Goal: Information Seeking & Learning: Learn about a topic

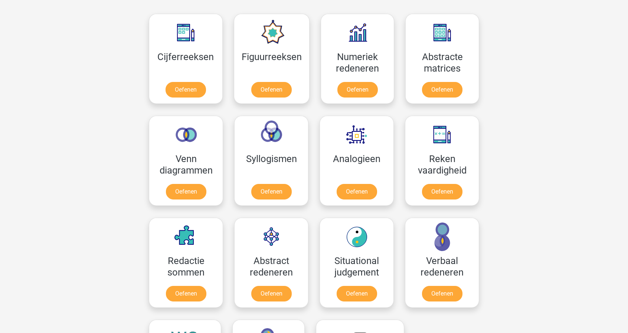
scroll to position [386, 0]
click at [440, 83] on link "Oefenen" at bounding box center [442, 91] width 42 height 16
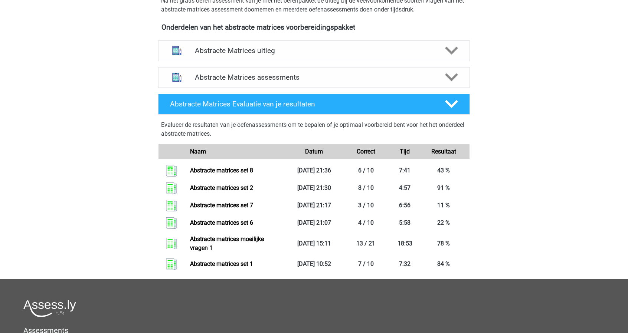
scroll to position [260, 0]
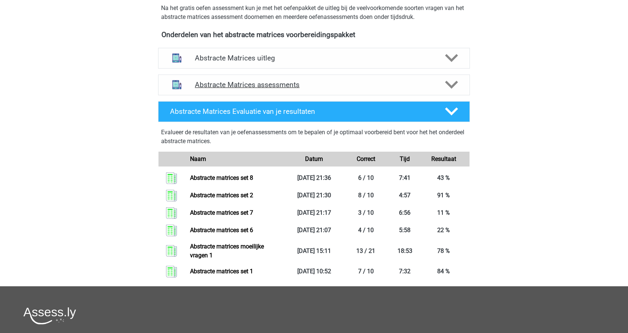
click at [256, 80] on h4 "Abstracte Matrices assessments" at bounding box center [314, 84] width 238 height 9
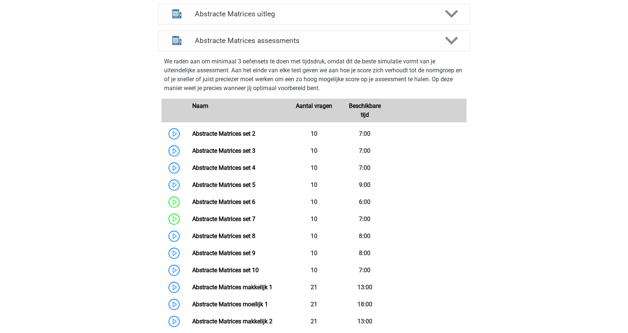
scroll to position [310, 0]
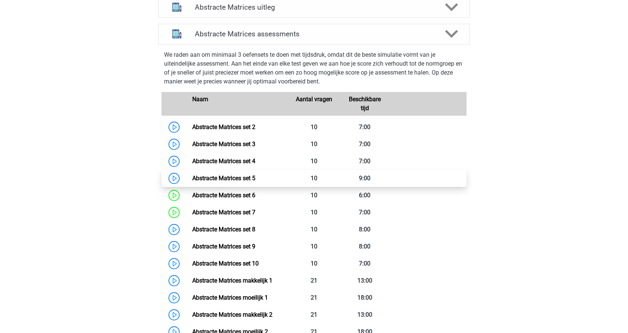
click at [207, 175] on link "Abstracte Matrices set 5" at bounding box center [223, 178] width 63 height 7
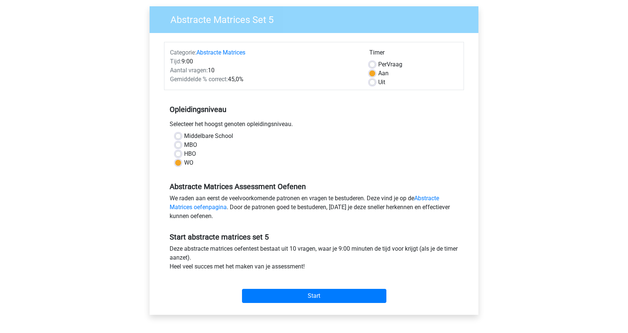
scroll to position [55, 0]
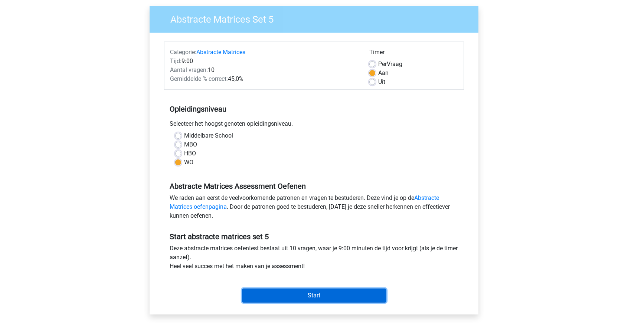
click at [322, 299] on input "Start" at bounding box center [314, 296] width 144 height 14
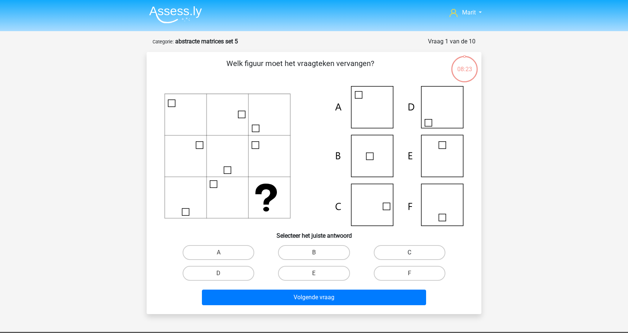
click at [396, 256] on label "C" at bounding box center [409, 252] width 72 height 15
click at [409, 256] on input "C" at bounding box center [411, 255] width 5 height 5
radio input "true"
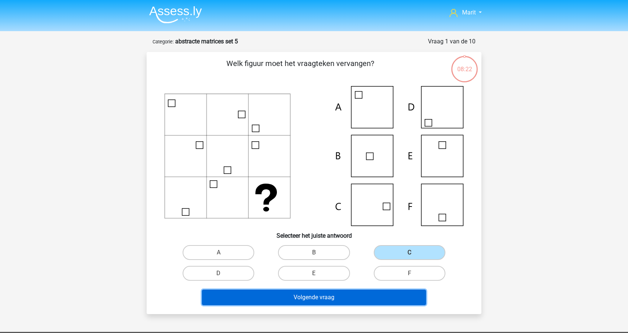
click at [353, 299] on button "Volgende vraag" at bounding box center [314, 298] width 224 height 16
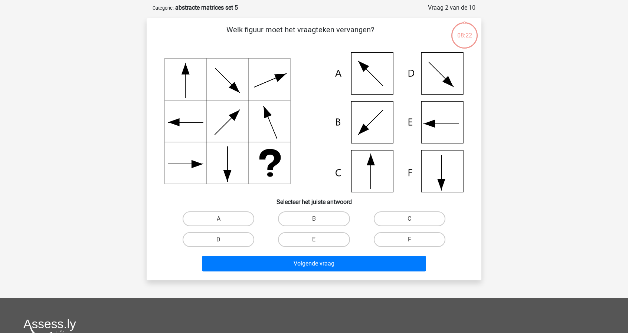
scroll to position [37, 0]
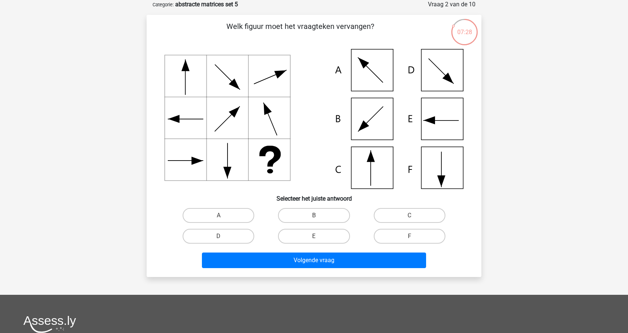
click at [222, 236] on input "D" at bounding box center [220, 238] width 5 height 5
radio input "true"
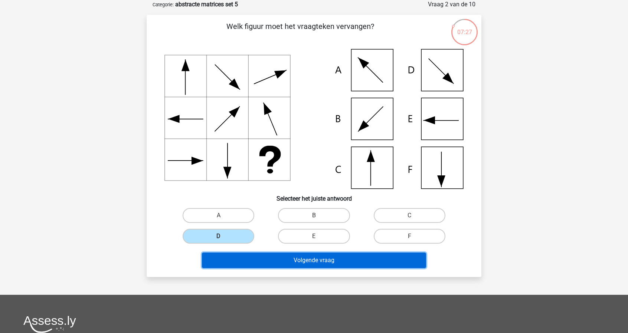
click at [289, 258] on button "Volgende vraag" at bounding box center [314, 261] width 224 height 16
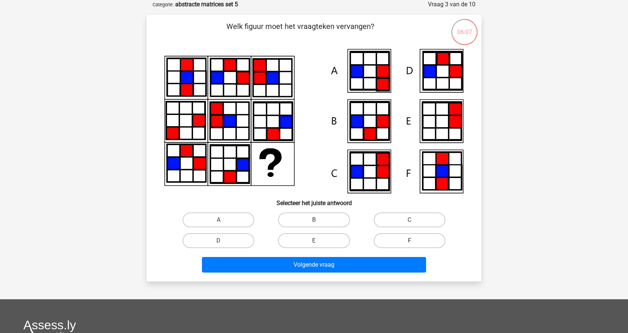
click at [406, 237] on label "F" at bounding box center [409, 240] width 72 height 15
click at [409, 241] on input "F" at bounding box center [411, 243] width 5 height 5
radio input "true"
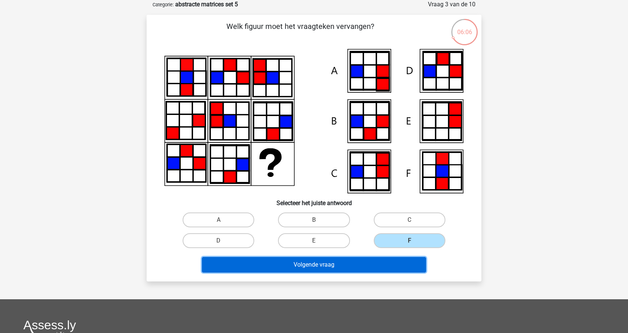
click at [353, 267] on button "Volgende vraag" at bounding box center [314, 265] width 224 height 16
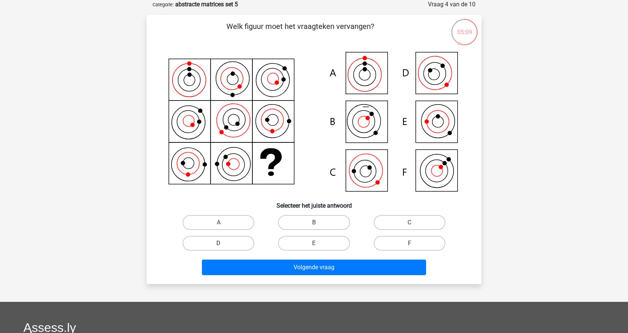
click at [240, 238] on label "D" at bounding box center [218, 243] width 72 height 15
click at [223, 243] on input "D" at bounding box center [220, 245] width 5 height 5
radio input "true"
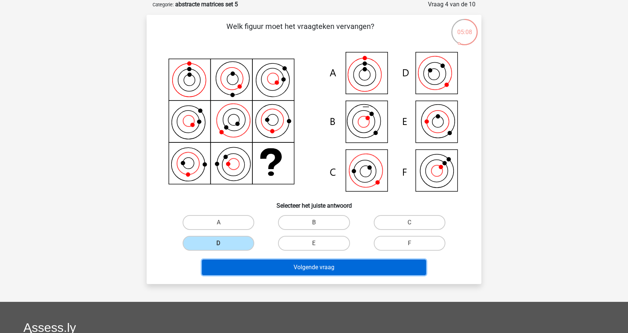
click at [318, 268] on button "Volgende vraag" at bounding box center [314, 268] width 224 height 16
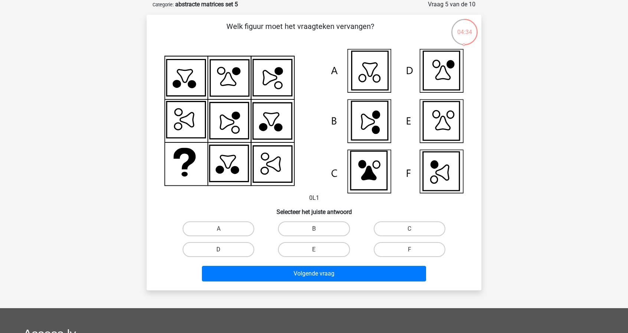
click at [236, 249] on label "D" at bounding box center [218, 249] width 72 height 15
click at [223, 250] on input "D" at bounding box center [220, 252] width 5 height 5
radio input "true"
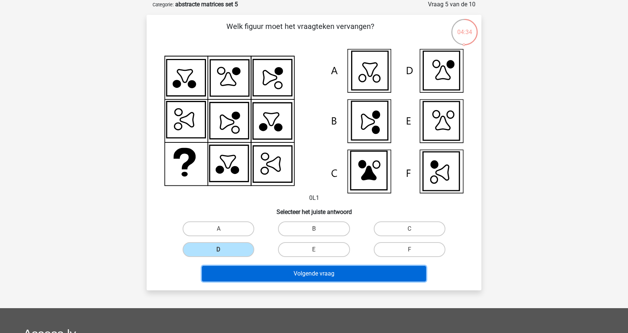
click at [309, 276] on button "Volgende vraag" at bounding box center [314, 274] width 224 height 16
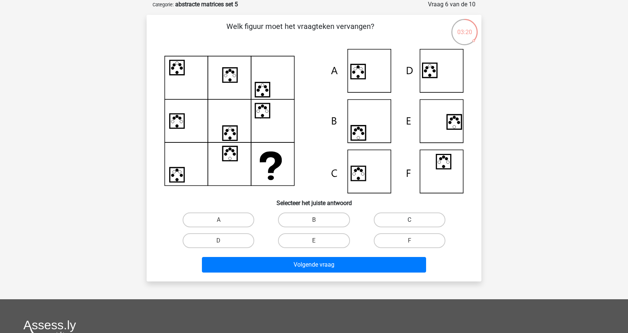
click at [392, 222] on label "C" at bounding box center [409, 220] width 72 height 15
click at [409, 222] on input "C" at bounding box center [411, 222] width 5 height 5
radio input "true"
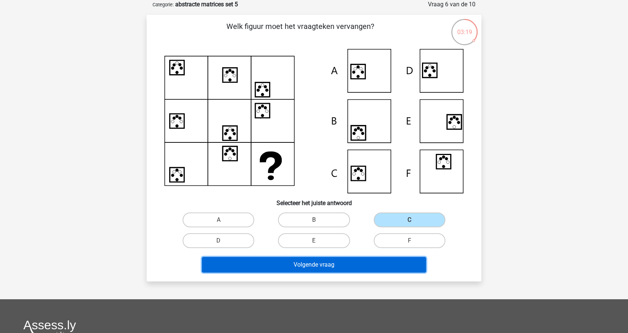
click at [330, 269] on button "Volgende vraag" at bounding box center [314, 265] width 224 height 16
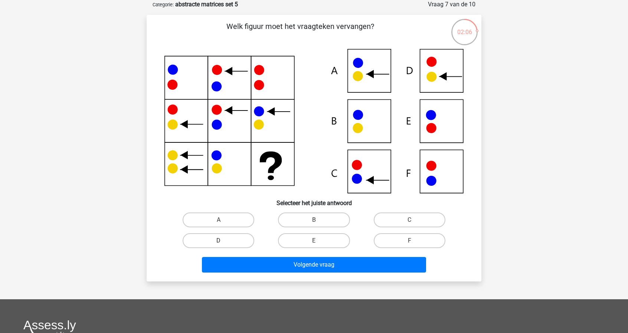
click at [226, 240] on label "D" at bounding box center [218, 240] width 72 height 15
click at [223, 241] on input "D" at bounding box center [220, 243] width 5 height 5
radio input "true"
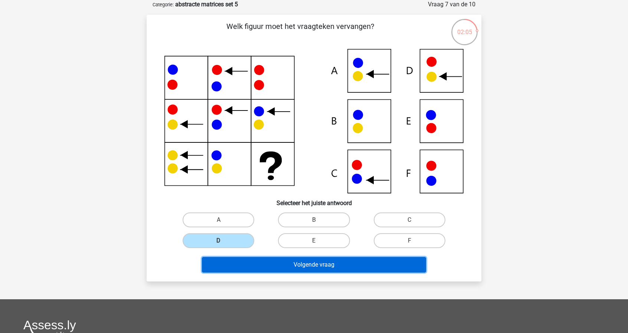
click at [323, 264] on button "Volgende vraag" at bounding box center [314, 265] width 224 height 16
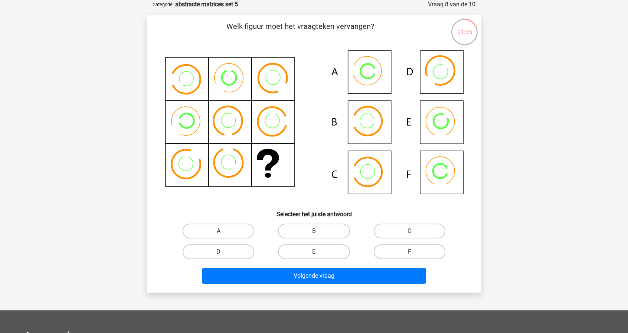
click at [228, 229] on label "A" at bounding box center [218, 231] width 72 height 15
click at [223, 231] on input "A" at bounding box center [220, 233] width 5 height 5
radio input "true"
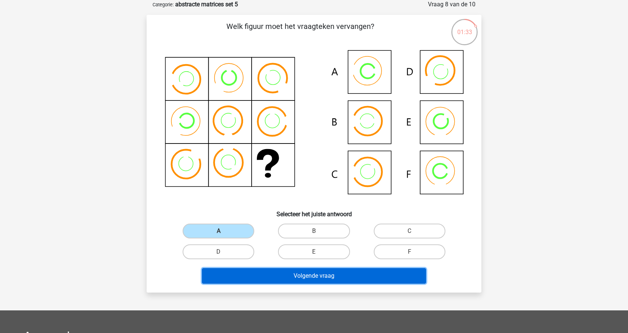
click at [317, 270] on button "Volgende vraag" at bounding box center [314, 276] width 224 height 16
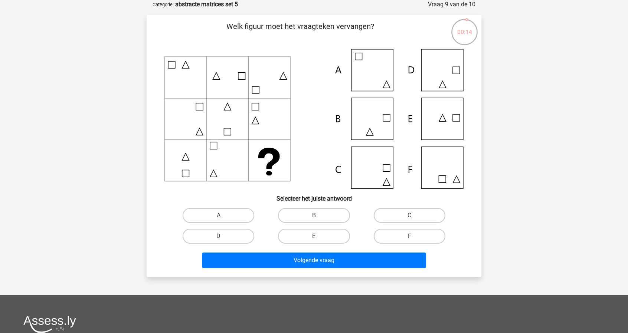
click at [397, 221] on label "C" at bounding box center [409, 215] width 72 height 15
click at [409, 220] on input "C" at bounding box center [411, 217] width 5 height 5
radio input "true"
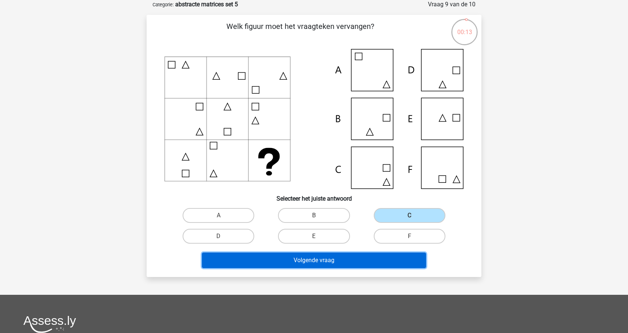
click at [340, 262] on button "Volgende vraag" at bounding box center [314, 261] width 224 height 16
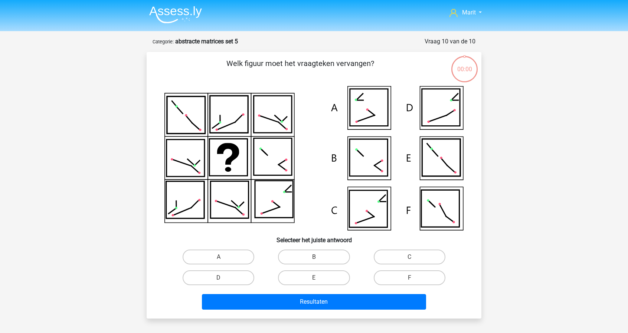
scroll to position [37, 0]
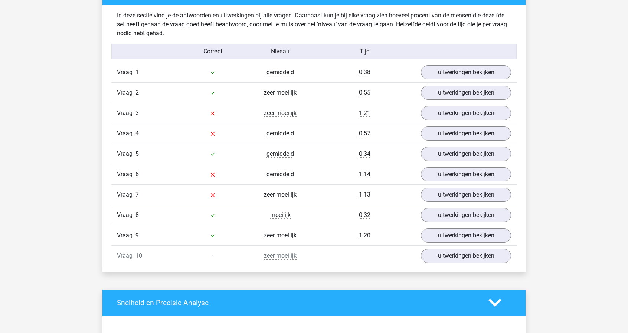
scroll to position [449, 0]
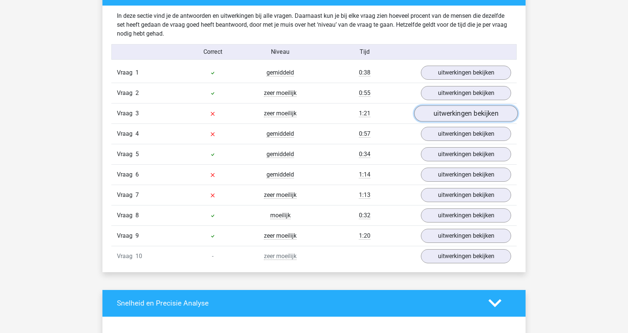
click at [443, 112] on link "uitwerkingen bekijken" at bounding box center [465, 113] width 103 height 16
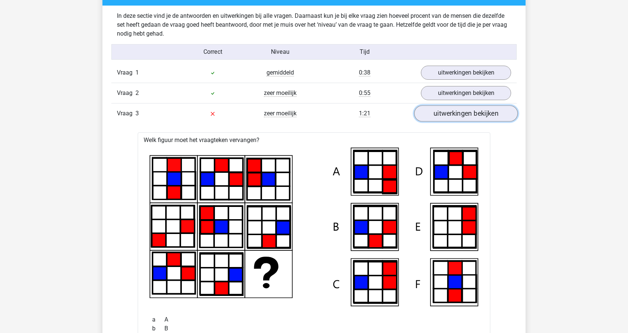
click at [444, 113] on link "uitwerkingen bekijken" at bounding box center [465, 113] width 103 height 16
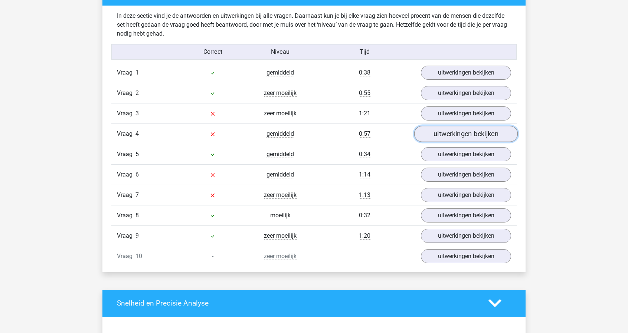
click at [445, 126] on link "uitwerkingen bekijken" at bounding box center [465, 134] width 103 height 16
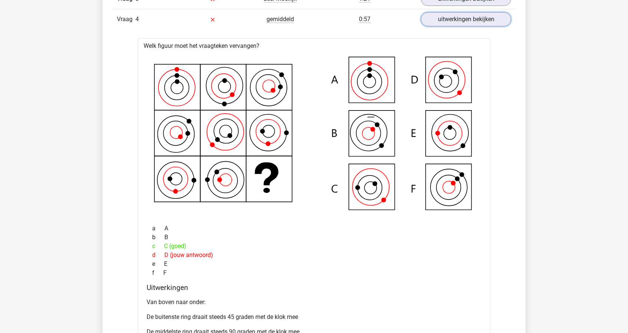
scroll to position [564, 0]
click at [456, 23] on link "uitwerkingen bekijken" at bounding box center [465, 19] width 103 height 16
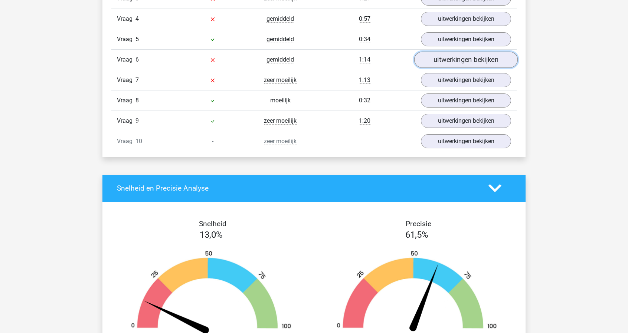
click at [442, 60] on link "uitwerkingen bekijken" at bounding box center [465, 60] width 103 height 16
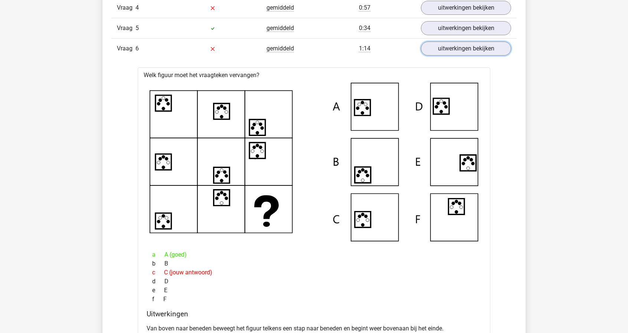
scroll to position [572, 0]
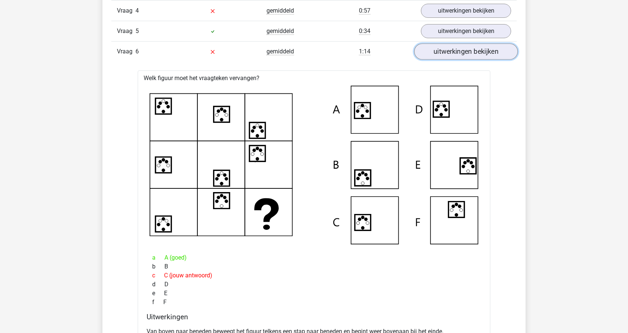
click at [463, 49] on link "uitwerkingen bekijken" at bounding box center [465, 51] width 103 height 16
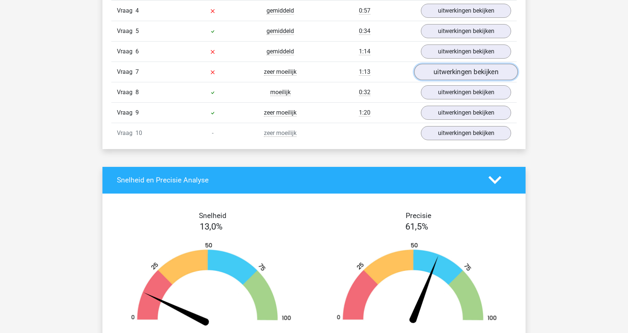
click at [452, 71] on link "uitwerkingen bekijken" at bounding box center [465, 72] width 103 height 16
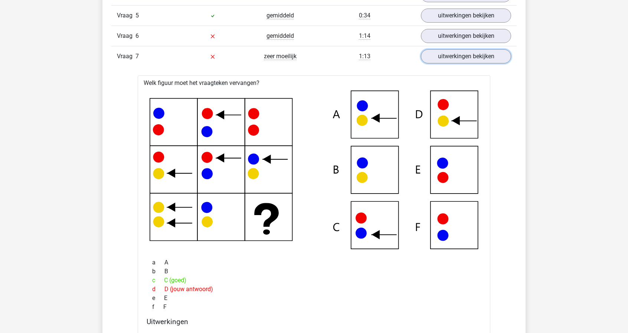
scroll to position [587, 0]
click at [441, 57] on link "uitwerkingen bekijken" at bounding box center [465, 57] width 103 height 16
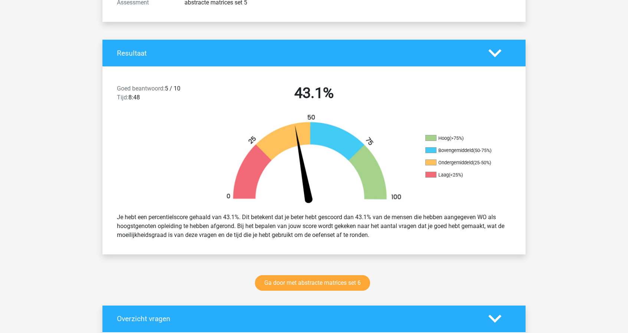
scroll to position [122, 0]
